Goal: Information Seeking & Learning: Learn about a topic

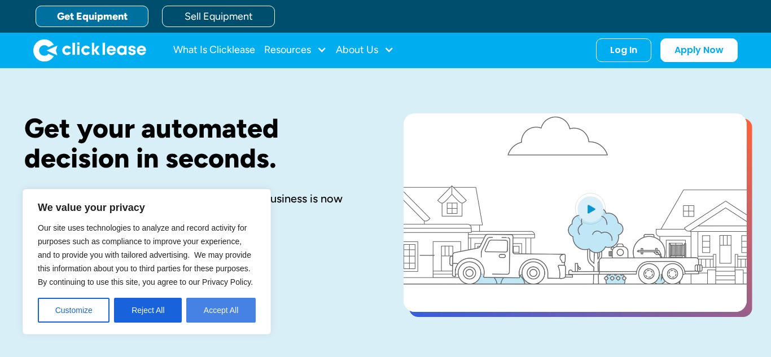
click at [244, 319] on button "Accept All" at bounding box center [220, 310] width 69 height 25
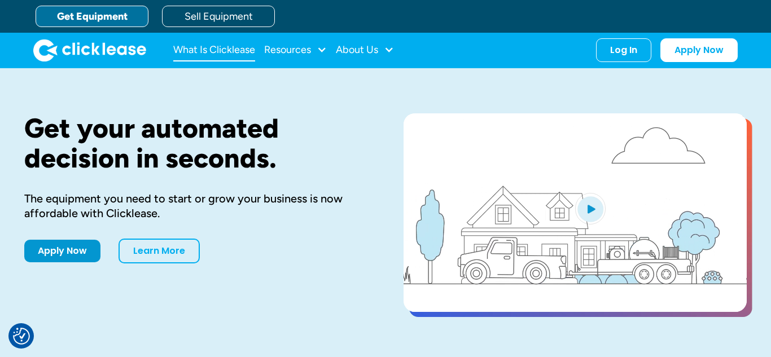
click at [226, 53] on link "What Is Clicklease" at bounding box center [214, 50] width 82 height 23
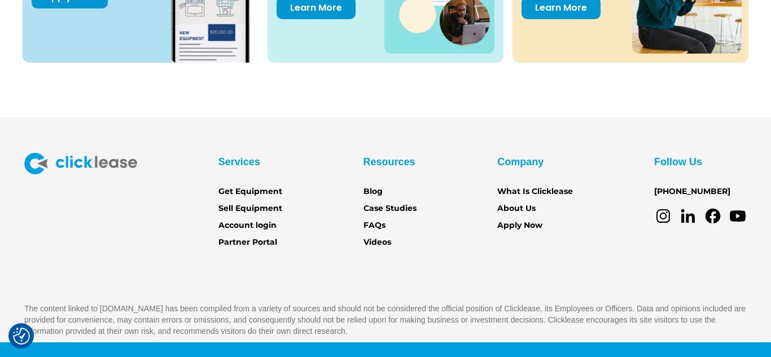
scroll to position [1668, 0]
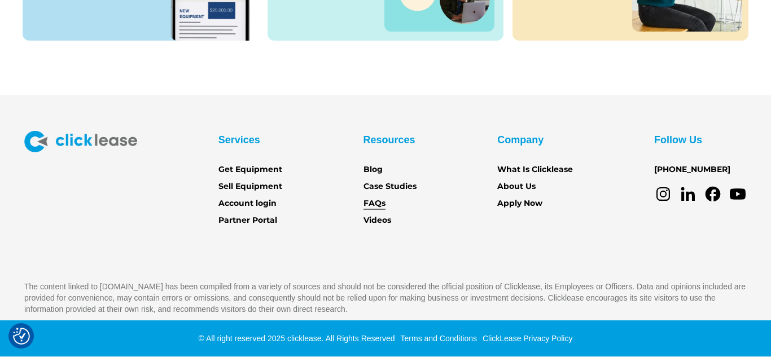
click at [363, 200] on link "FAQs" at bounding box center [374, 203] width 22 height 12
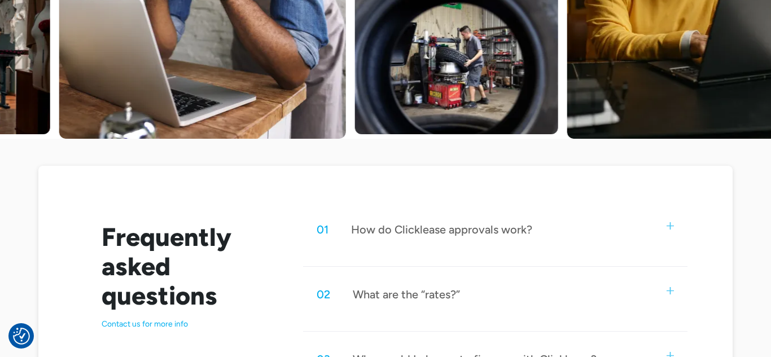
scroll to position [557, 0]
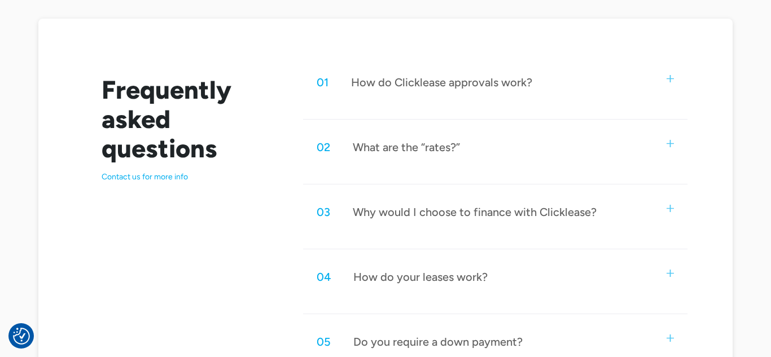
click at [447, 89] on div "How do Clicklease approvals work?" at bounding box center [441, 82] width 181 height 15
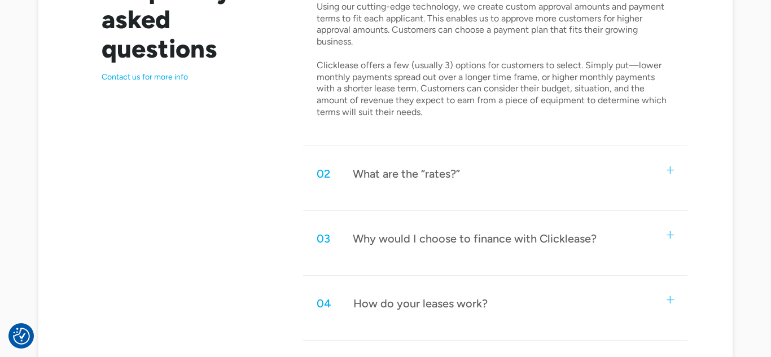
scroll to position [696, 0]
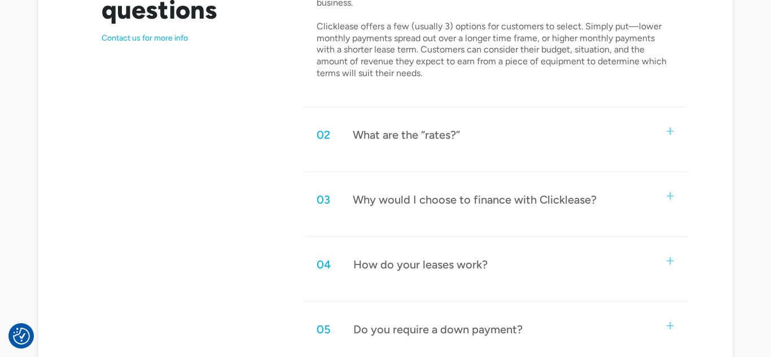
click at [611, 135] on div "02 What are the “rates?”" at bounding box center [495, 134] width 384 height 37
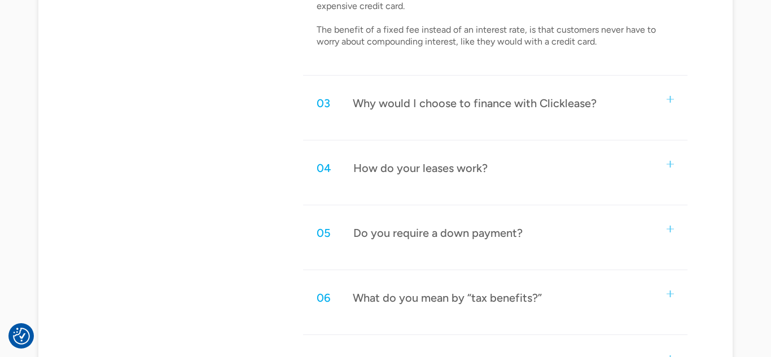
scroll to position [933, 0]
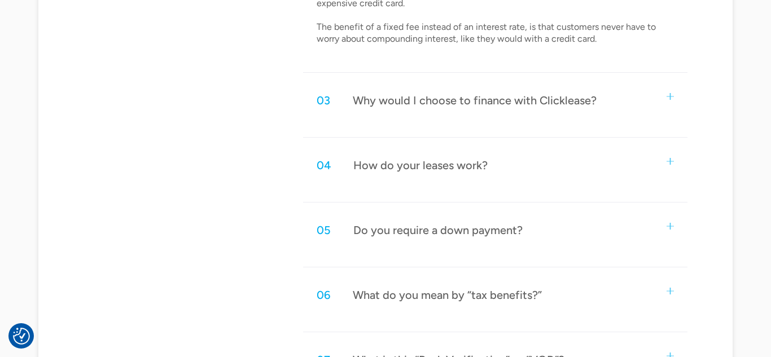
click at [660, 130] on div "03 Why would I choose to finance with Clicklease? Clicklease approves customers…" at bounding box center [495, 110] width 384 height 56
click at [670, 103] on div "03 Why would I choose to finance with Clicklease?" at bounding box center [495, 100] width 384 height 37
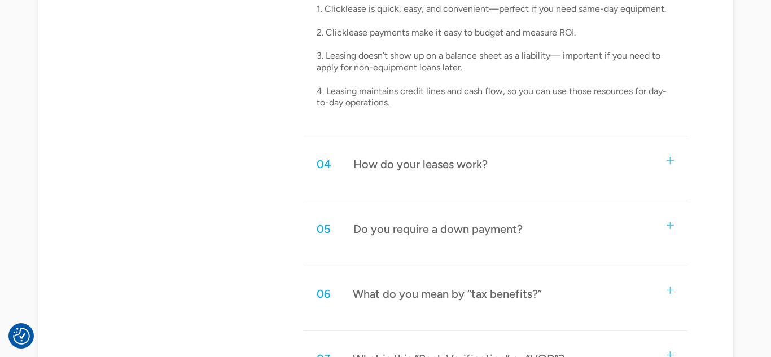
scroll to position [1167, 0]
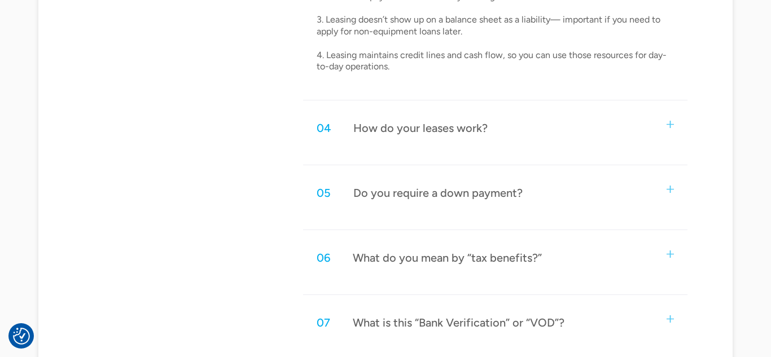
click at [665, 150] on div "04 How do your leases work? Customers select their equipment and apply for Clic…" at bounding box center [495, 137] width 384 height 56
click at [668, 134] on div "04 How do your leases work?" at bounding box center [495, 127] width 384 height 37
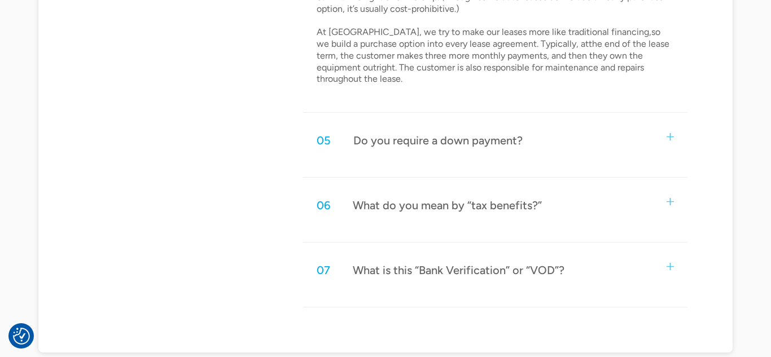
scroll to position [1490, 0]
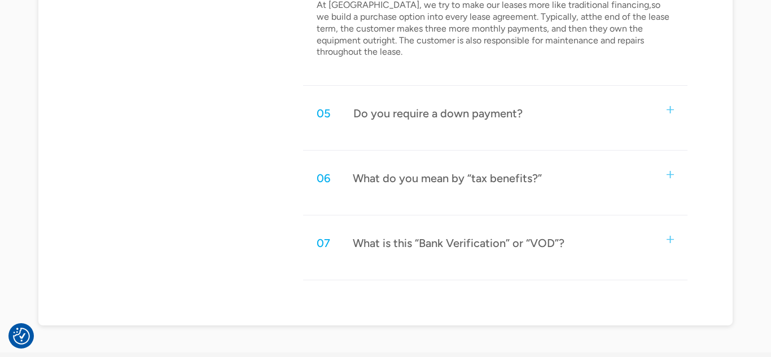
click at [672, 120] on div "05 Do you require a down payment?" at bounding box center [495, 113] width 384 height 37
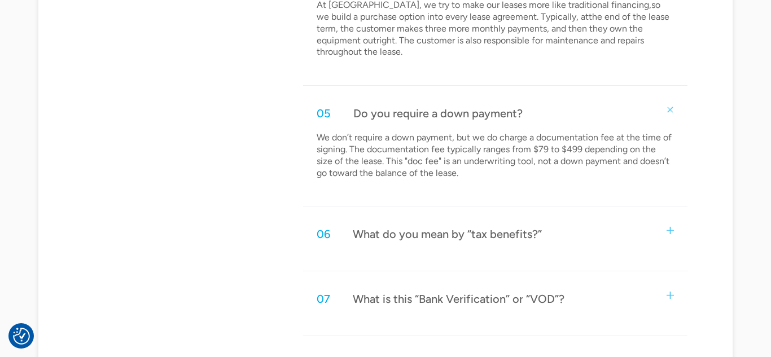
click at [675, 143] on div "We don’t require a down payment, but we do charge a documentation fee at the ti…" at bounding box center [495, 160] width 384 height 56
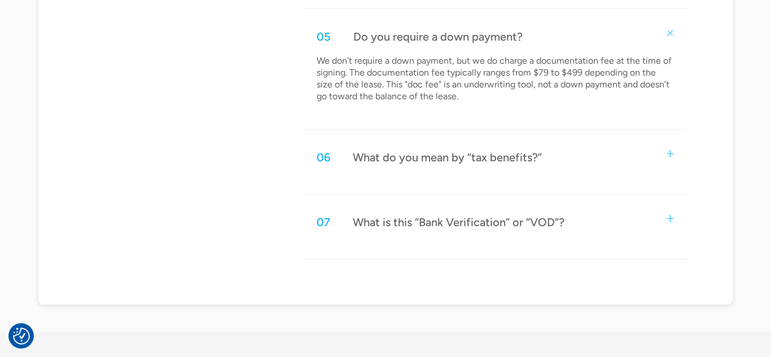
scroll to position [1571, 0]
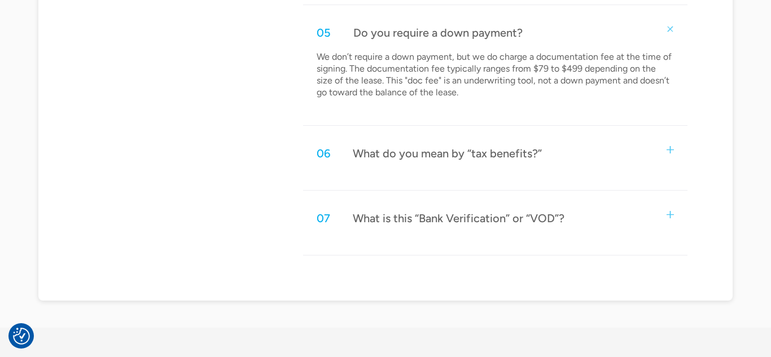
click at [671, 155] on div "06 What do you mean by “tax benefits?”" at bounding box center [495, 153] width 384 height 37
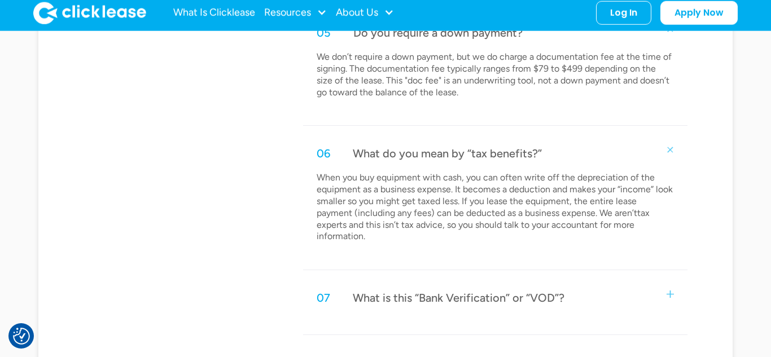
scroll to position [1784, 0]
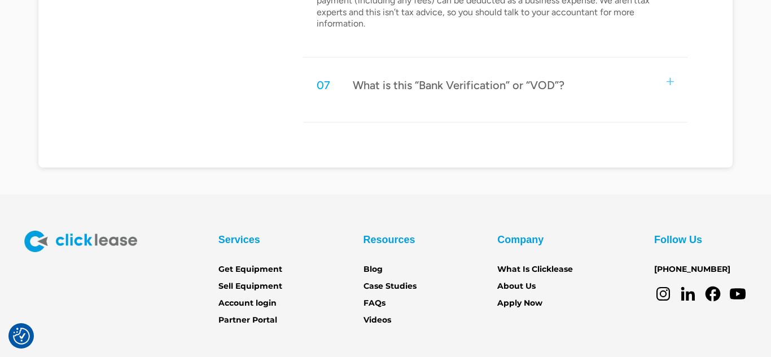
click at [672, 78] on img at bounding box center [669, 81] width 7 height 7
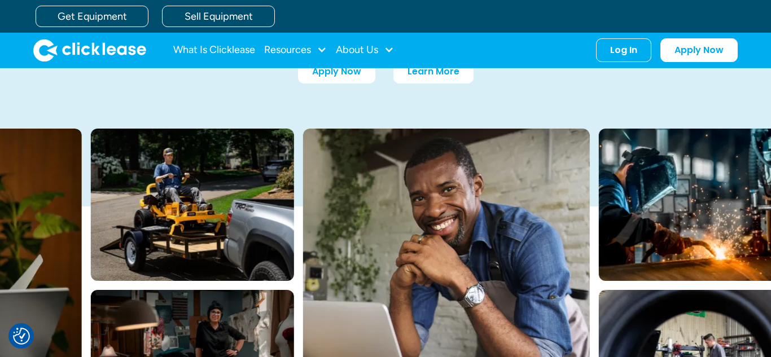
scroll to position [0, 0]
